Goal: Information Seeking & Learning: Understand process/instructions

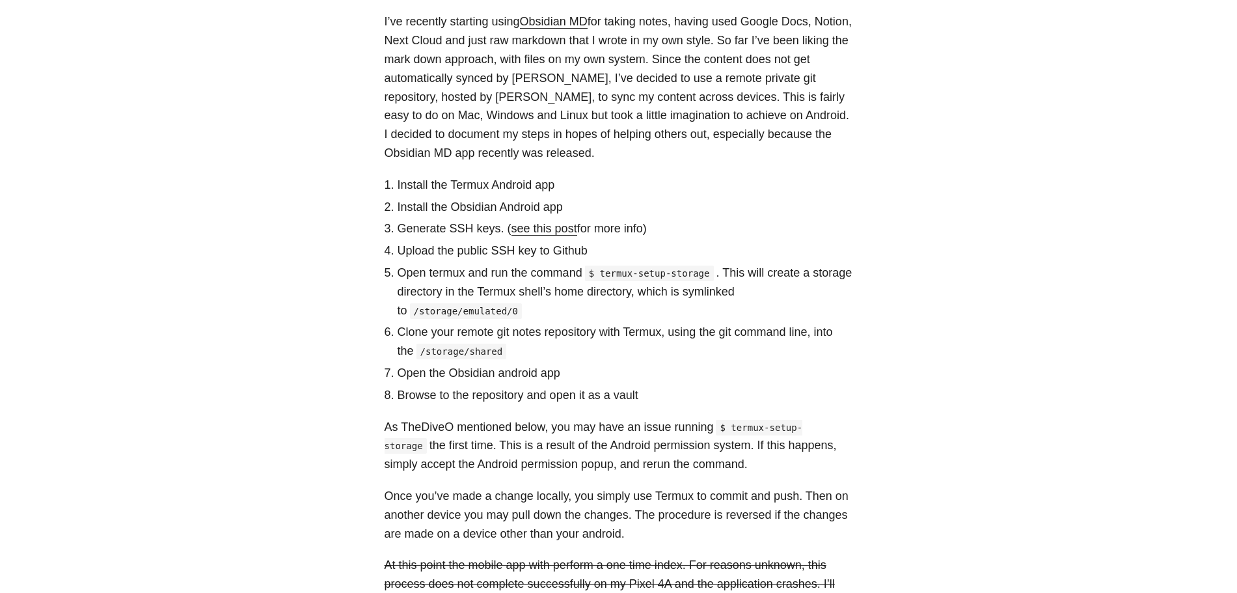
scroll to position [325, 0]
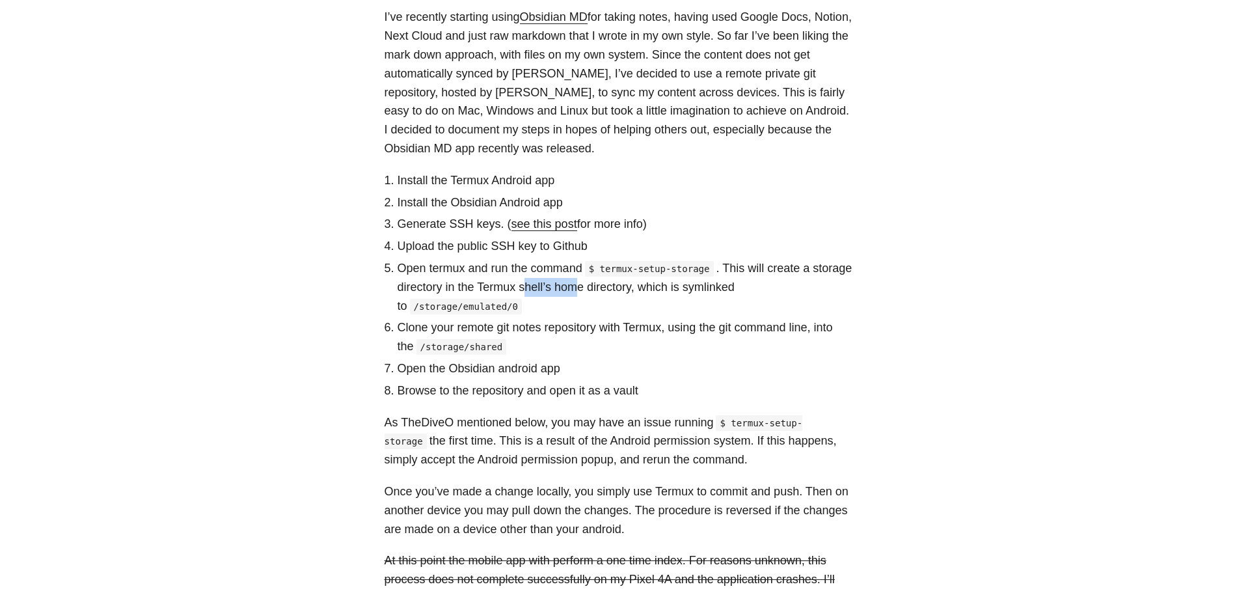
drag, startPoint x: 527, startPoint y: 288, endPoint x: 575, endPoint y: 287, distance: 48.2
click at [575, 287] on li "Open termux and run the command $ termux-setup-storage . This will create a sto…" at bounding box center [626, 287] width 456 height 56
drag, startPoint x: 413, startPoint y: 392, endPoint x: 489, endPoint y: 393, distance: 76.8
click at [489, 393] on li "Browse to the repository and open it as a vault" at bounding box center [626, 390] width 456 height 19
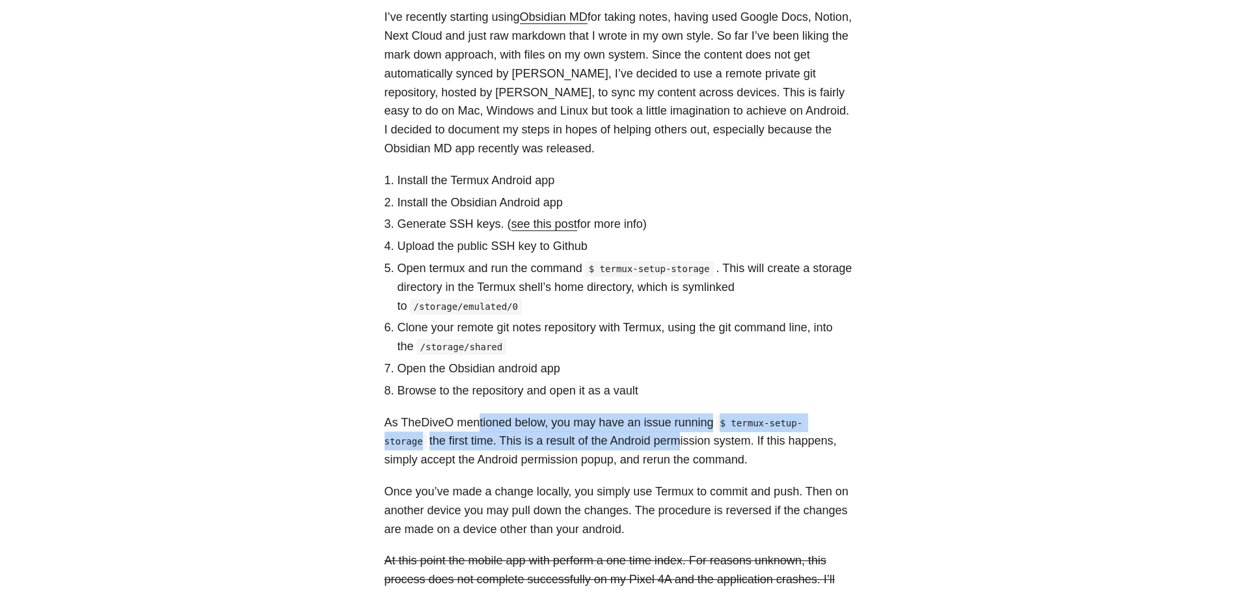
drag, startPoint x: 474, startPoint y: 422, endPoint x: 627, endPoint y: 434, distance: 154.1
click at [627, 434] on p "As TheDiveO mentioned below, you may have an issue running $ termux-setup-stora…" at bounding box center [619, 441] width 469 height 56
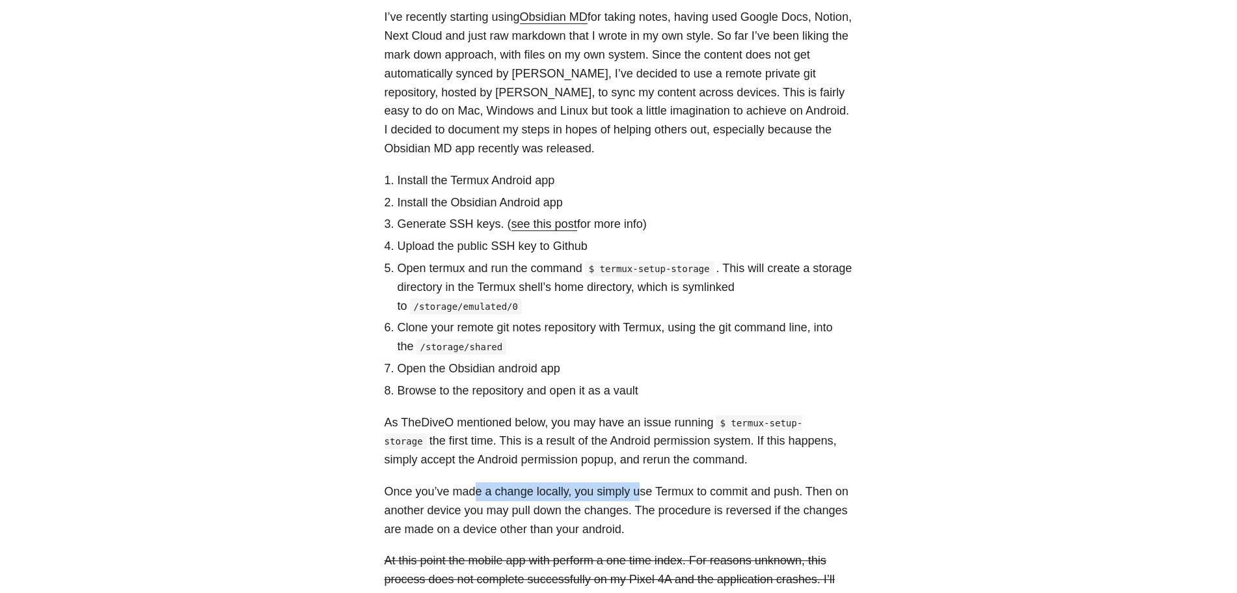
drag, startPoint x: 474, startPoint y: 489, endPoint x: 636, endPoint y: 486, distance: 162.1
click at [636, 486] on p "Once you’ve made a change locally, you simply use Termux to commit and push. Th…" at bounding box center [619, 510] width 469 height 56
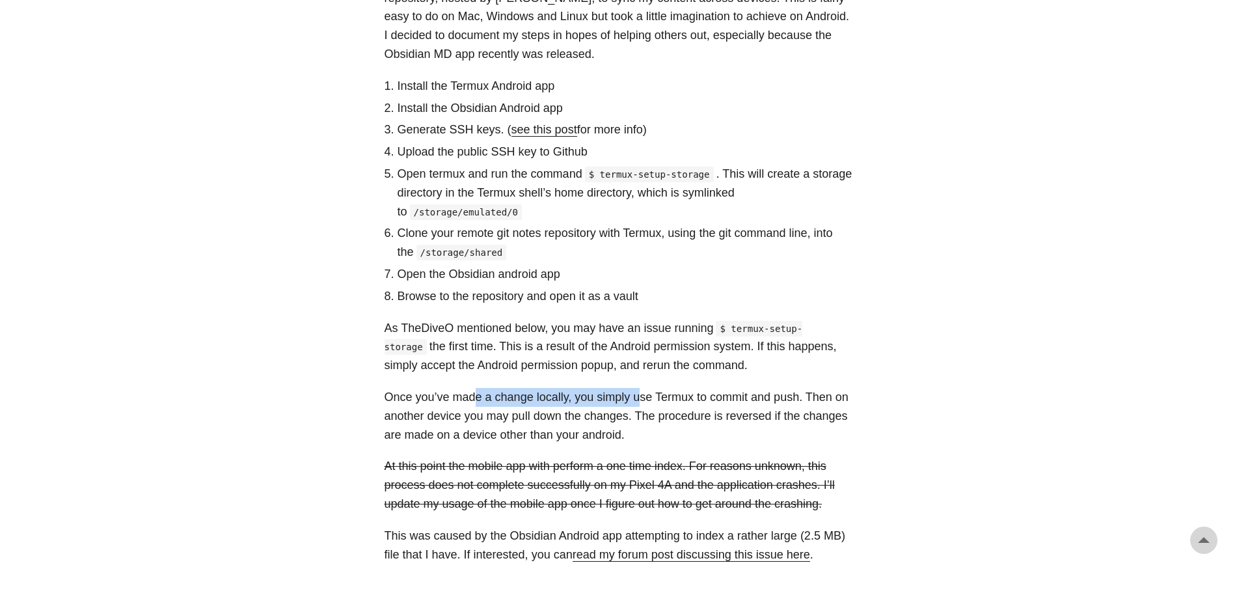
scroll to position [391, 0]
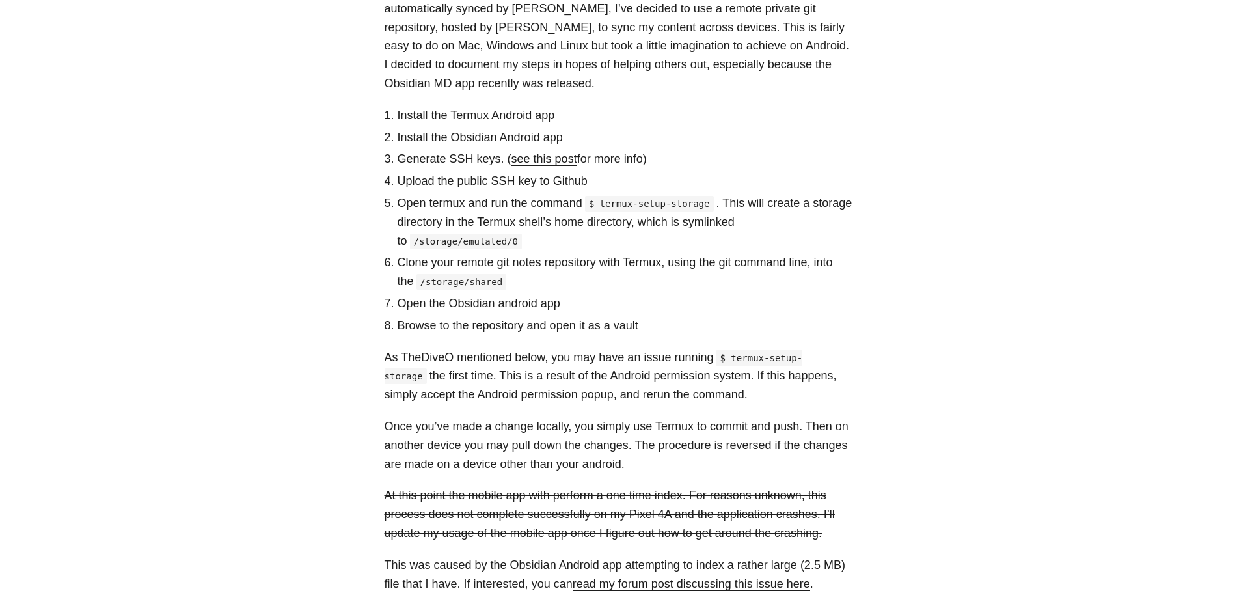
click at [447, 354] on p "As TheDiveO mentioned below, you may have an issue running $ termux-setup-stora…" at bounding box center [619, 376] width 469 height 56
drag, startPoint x: 542, startPoint y: 358, endPoint x: 644, endPoint y: 359, distance: 102.2
click at [644, 359] on p "As TheDiveO mentioned below, you may have an issue running $ termux-setup-stora…" at bounding box center [619, 376] width 469 height 56
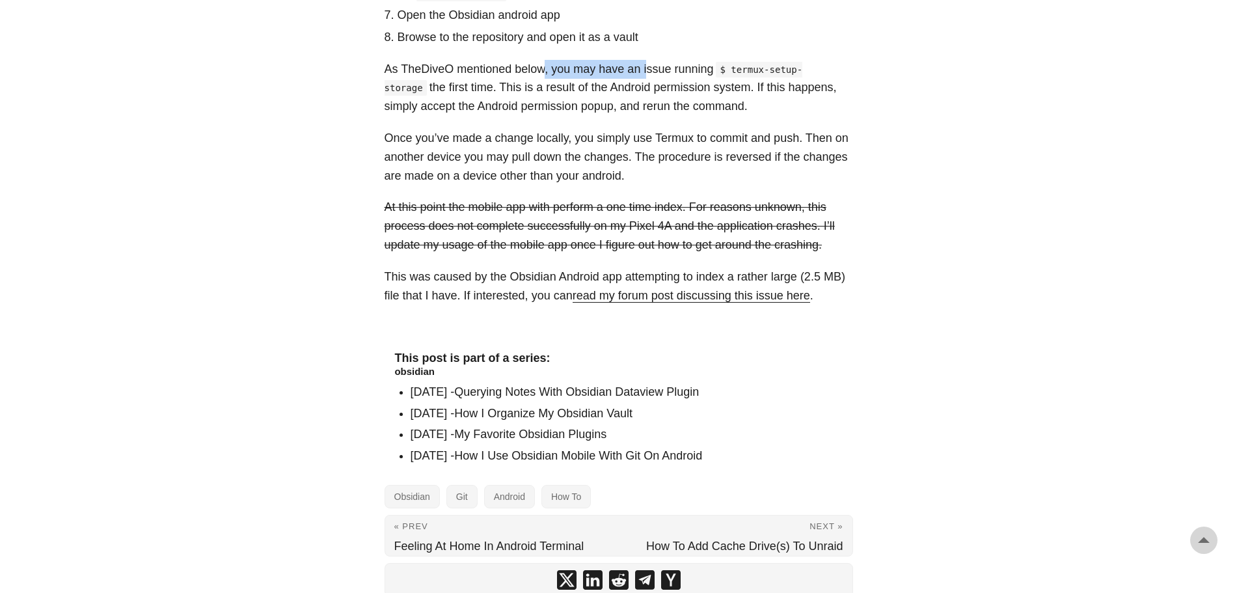
scroll to position [419, 0]
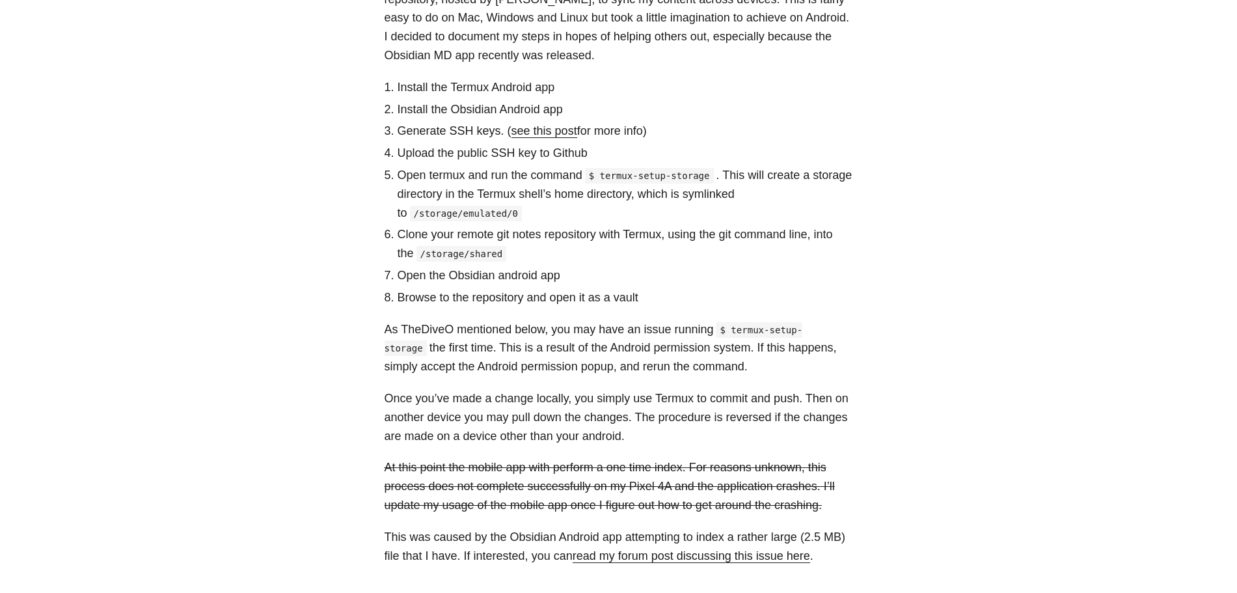
click at [690, 336] on p "As TheDiveO mentioned below, you may have an issue running $ termux-setup-stora…" at bounding box center [619, 348] width 469 height 56
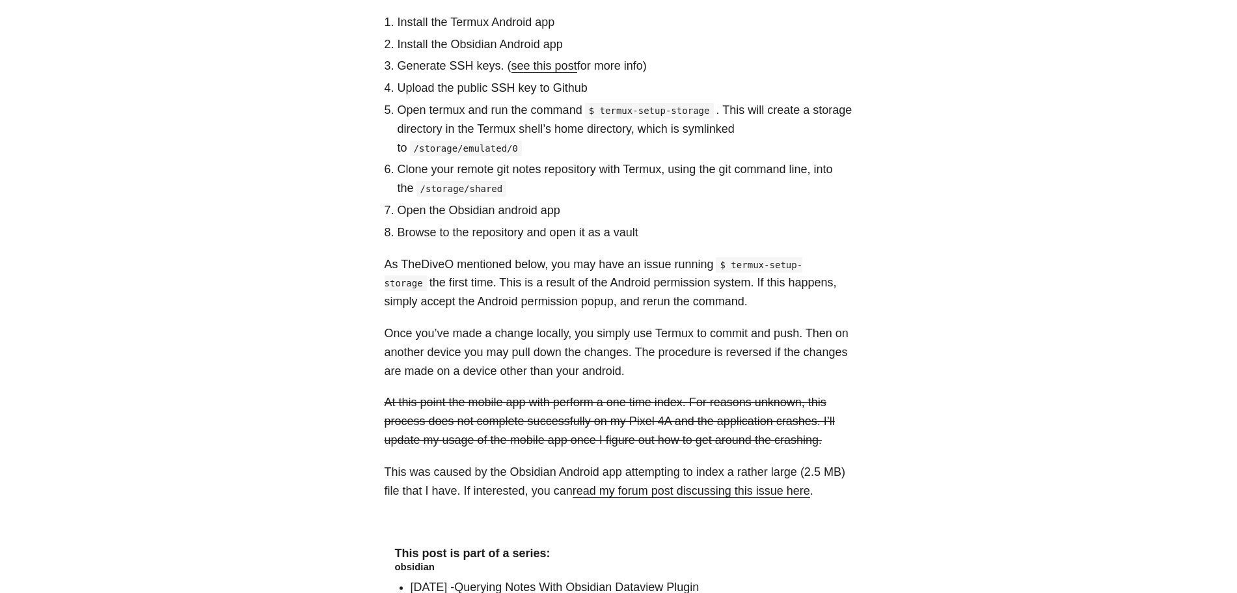
scroll to position [158, 0]
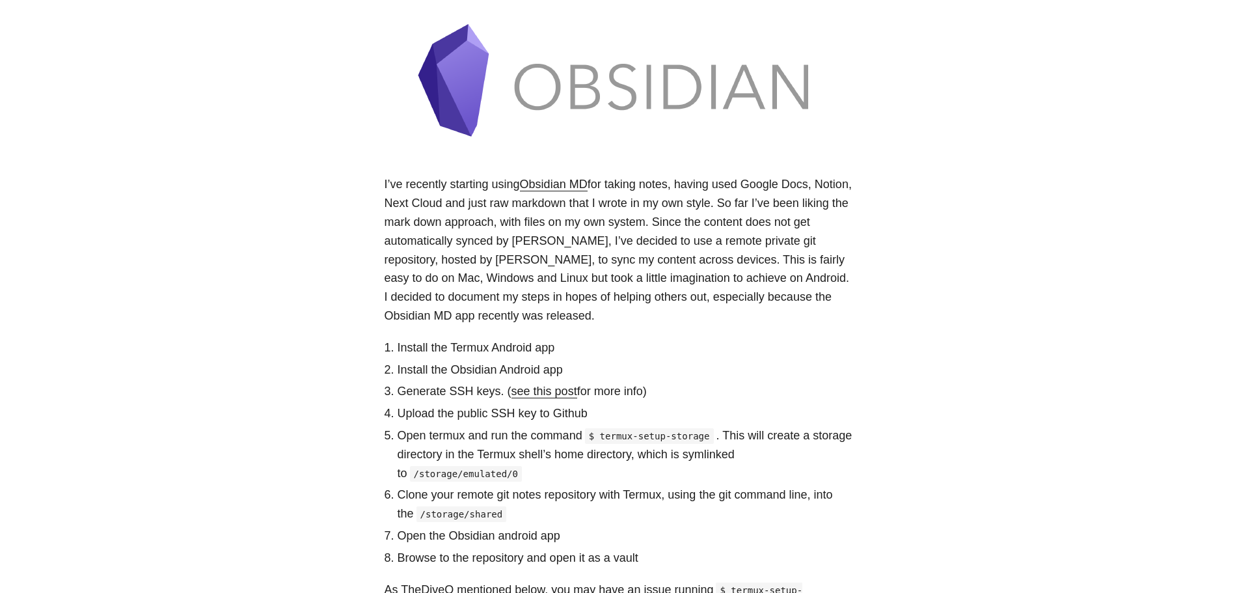
click at [540, 391] on link "see this post" at bounding box center [545, 391] width 66 height 13
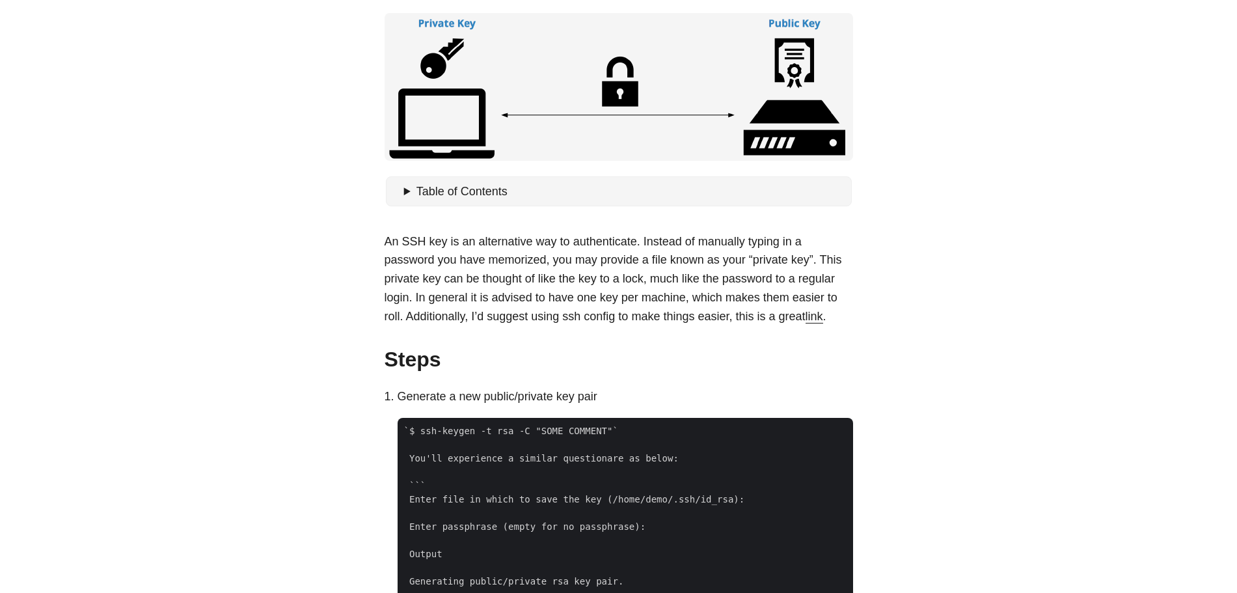
scroll to position [65, 0]
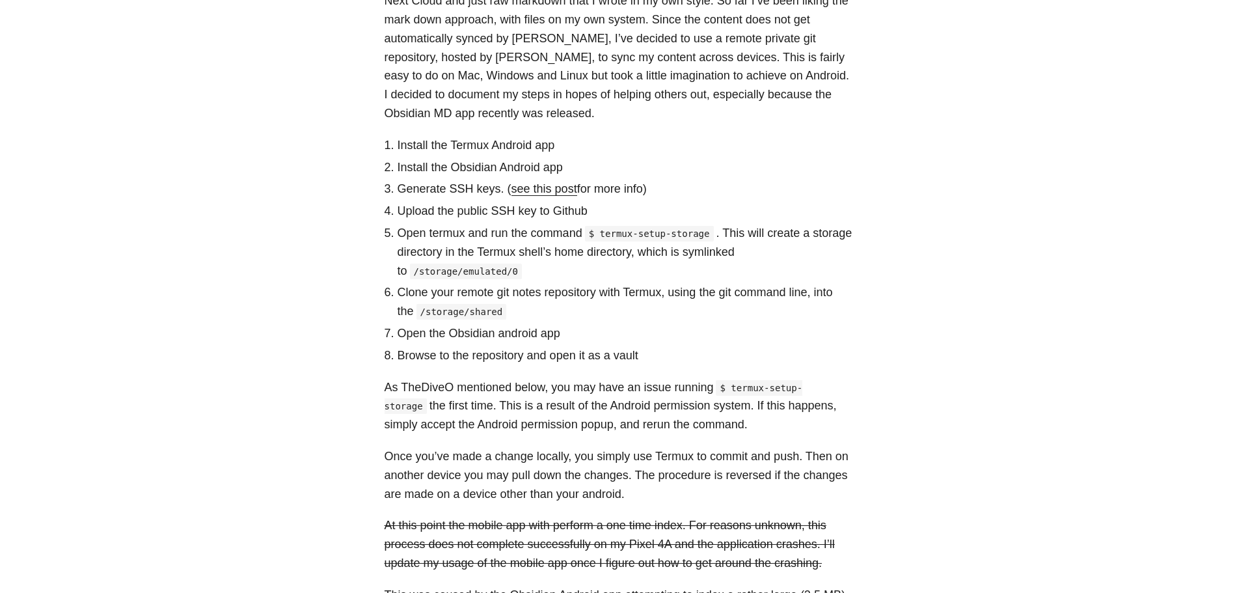
scroll to position [353, 0]
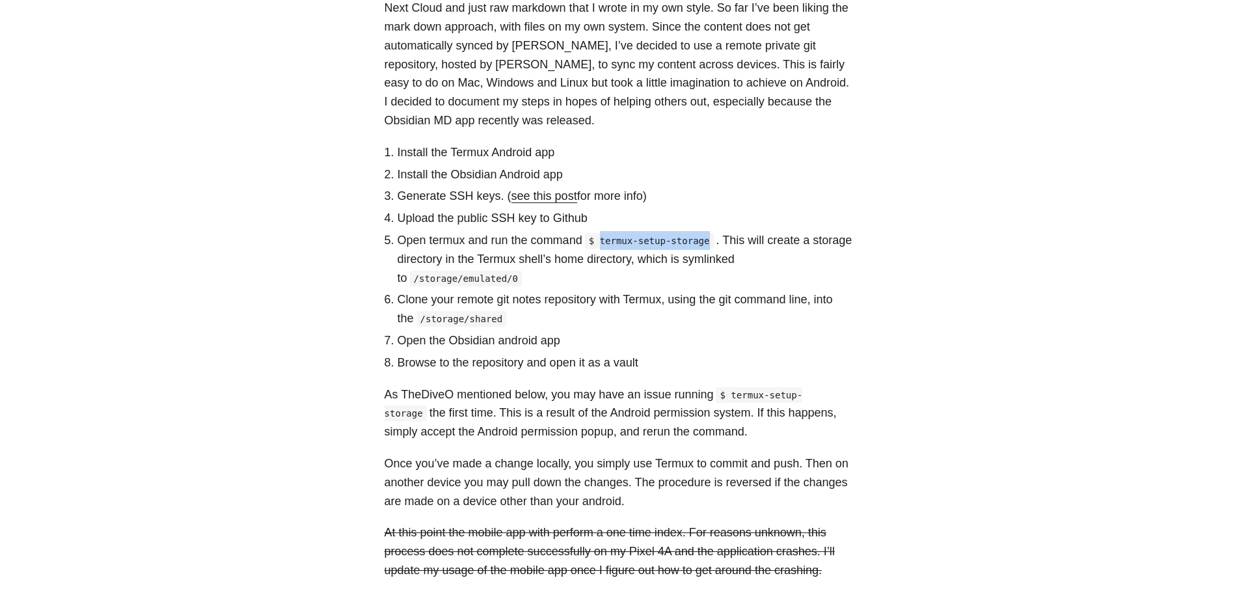
drag, startPoint x: 603, startPoint y: 240, endPoint x: 702, endPoint y: 243, distance: 99.0
click at [702, 243] on code "$ termux-setup-storage" at bounding box center [649, 241] width 129 height 16
copy code "termux-setup-storage"
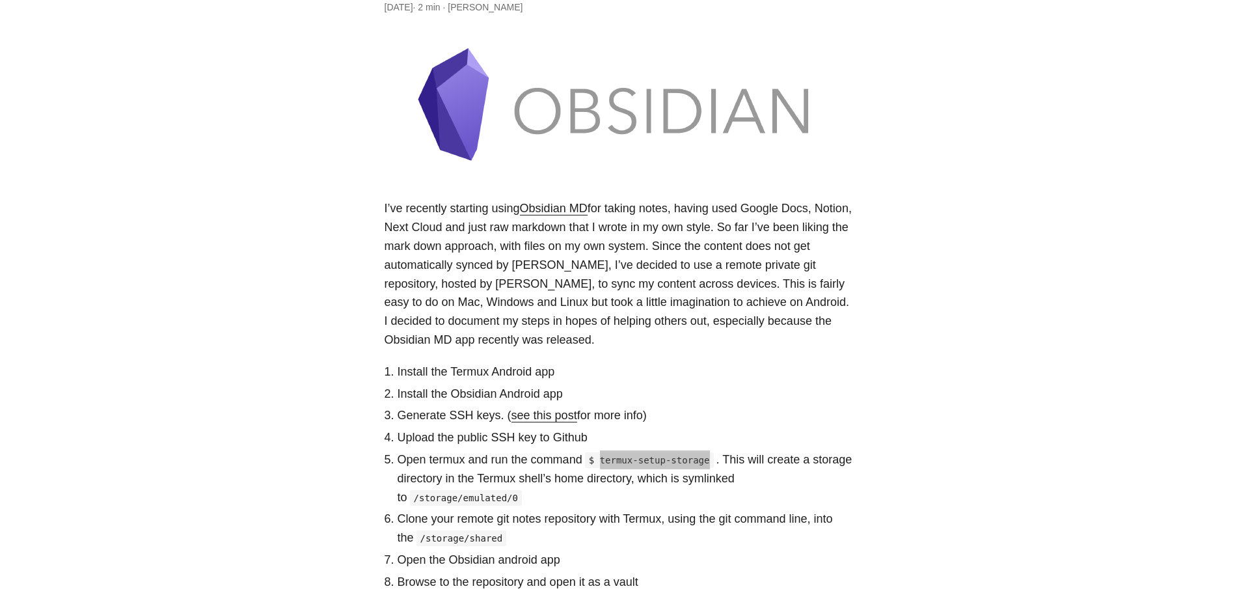
scroll to position [260, 0]
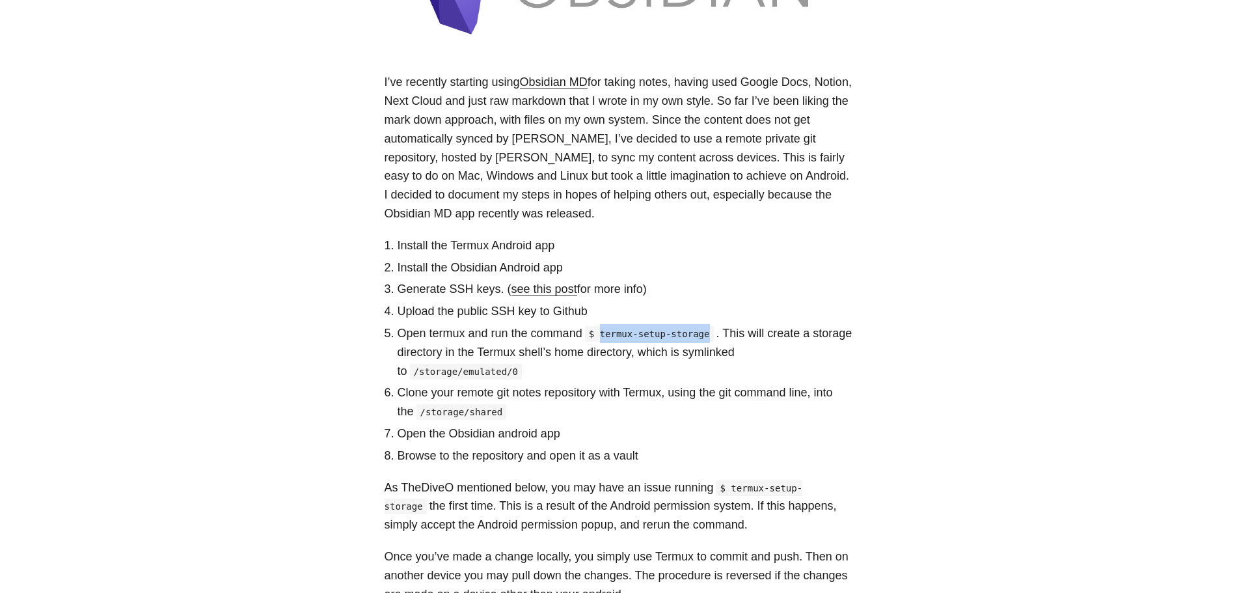
click at [659, 335] on code "$ termux-setup-storage" at bounding box center [649, 334] width 129 height 16
drag, startPoint x: 602, startPoint y: 337, endPoint x: 687, endPoint y: 322, distance: 85.9
click at [640, 335] on code "$ termux-setup-storage" at bounding box center [649, 334] width 129 height 16
drag, startPoint x: 703, startPoint y: 336, endPoint x: 590, endPoint y: 336, distance: 112.6
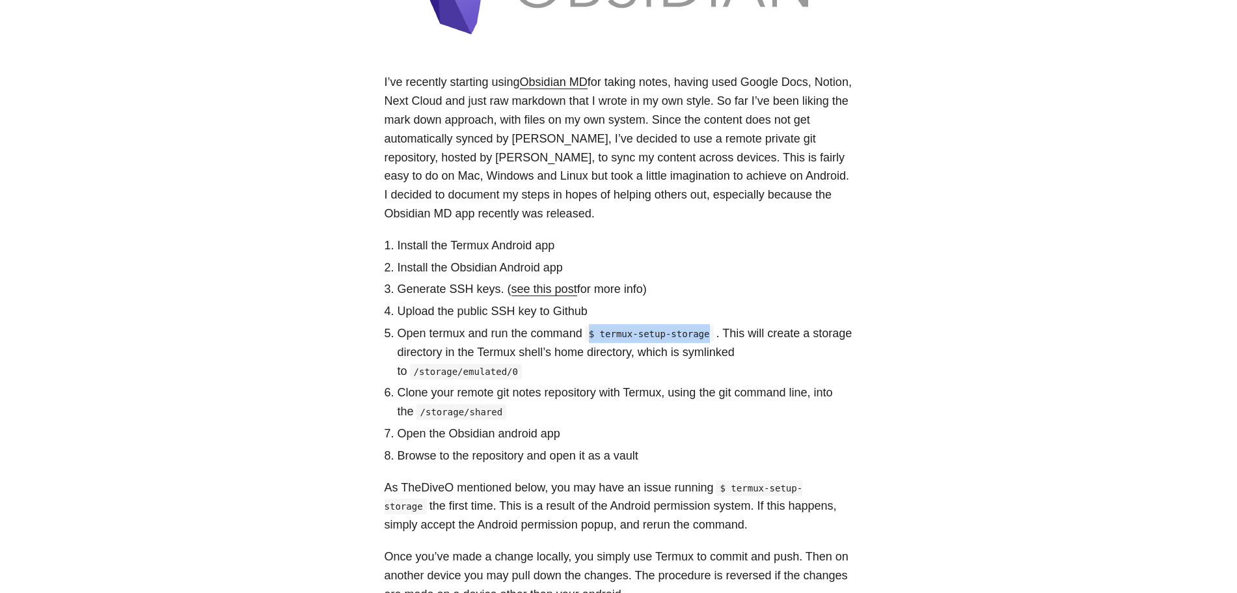
click at [590, 336] on code "$ termux-setup-storage" at bounding box center [649, 334] width 129 height 16
copy code "$ termux-setup-storage"
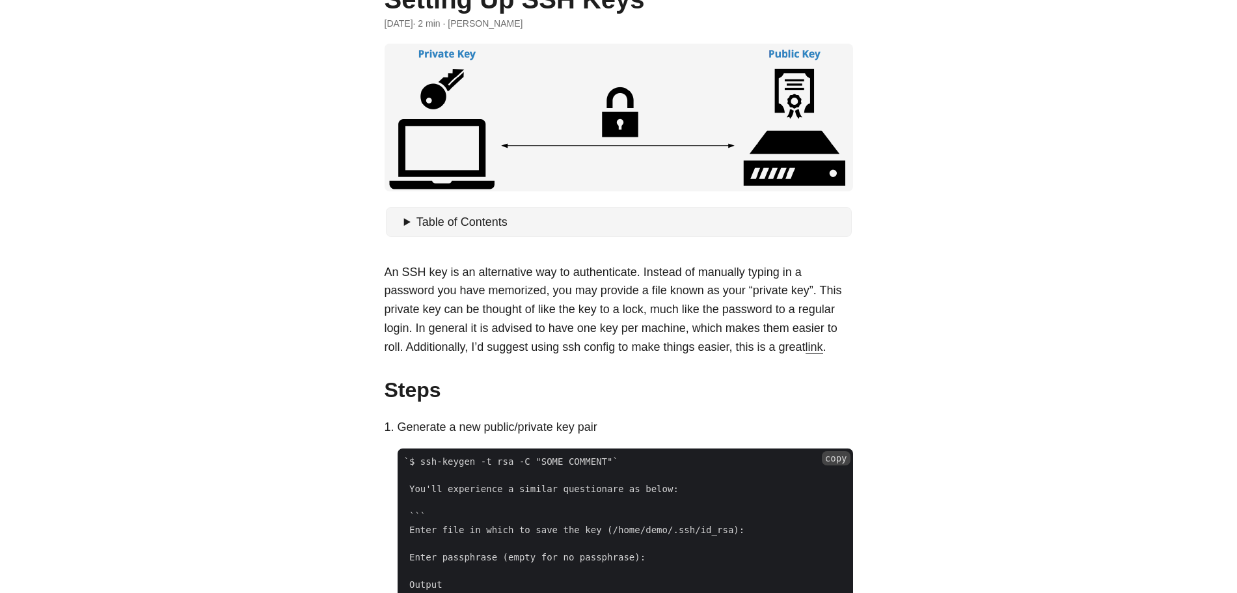
scroll to position [195, 0]
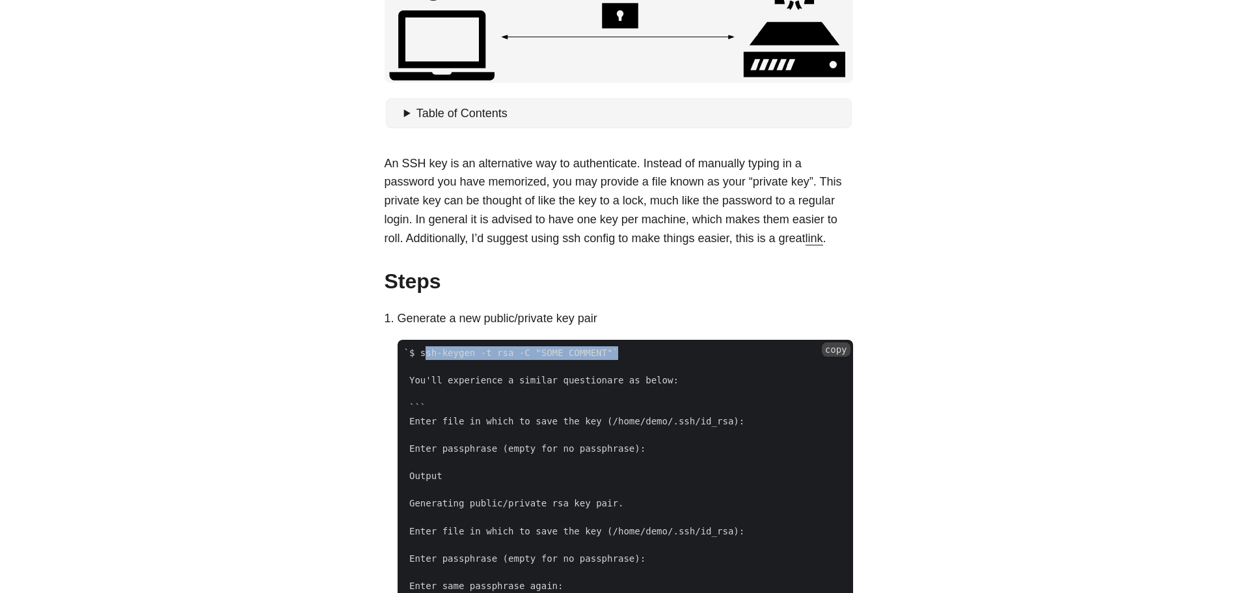
drag, startPoint x: 424, startPoint y: 354, endPoint x: 598, endPoint y: 353, distance: 173.1
copy code "ssh-keygen -t rsa -C "SOME COMMENT""
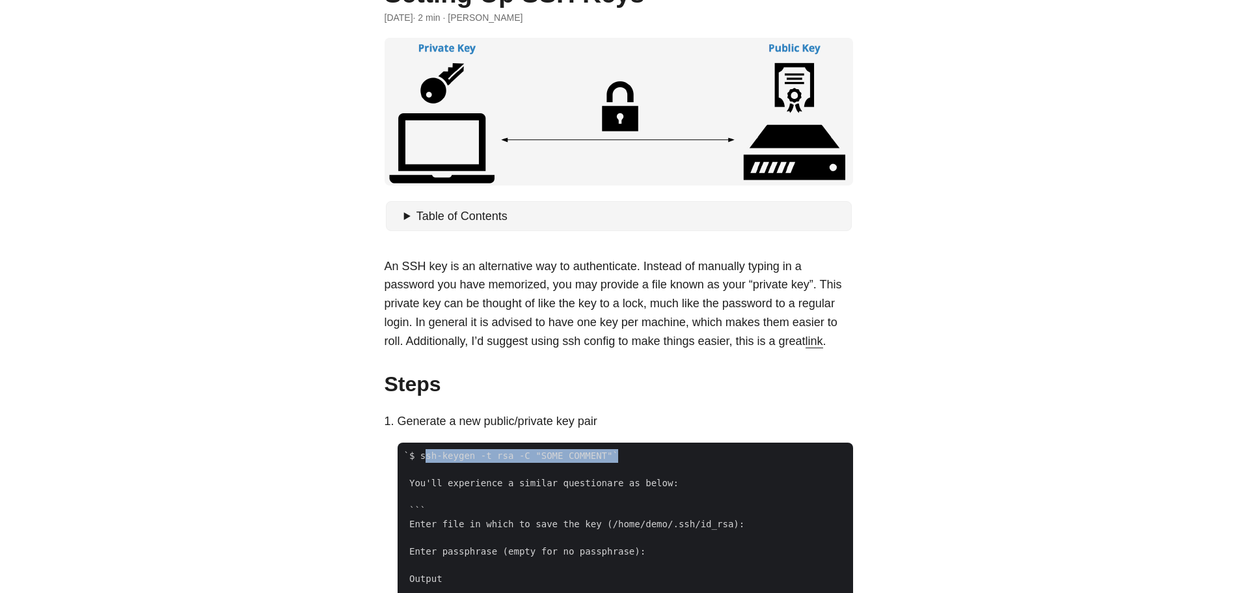
scroll to position [0, 0]
